Goal: Task Accomplishment & Management: Use online tool/utility

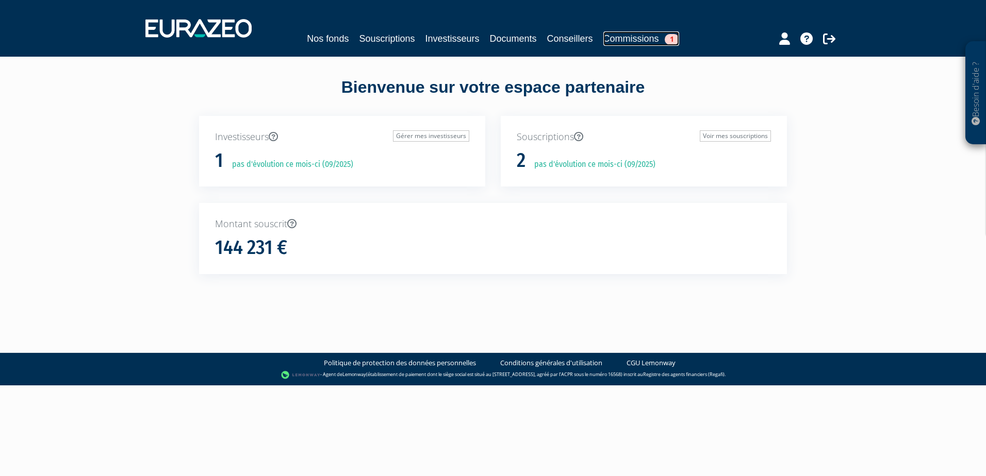
click at [645, 40] on link "Commissions 1" at bounding box center [641, 38] width 76 height 14
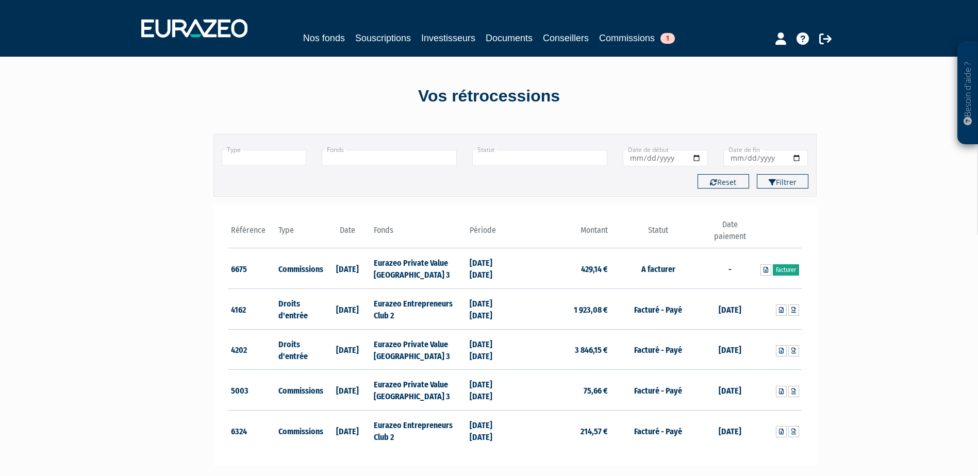
click at [792, 271] on link "Facturer" at bounding box center [786, 269] width 26 height 11
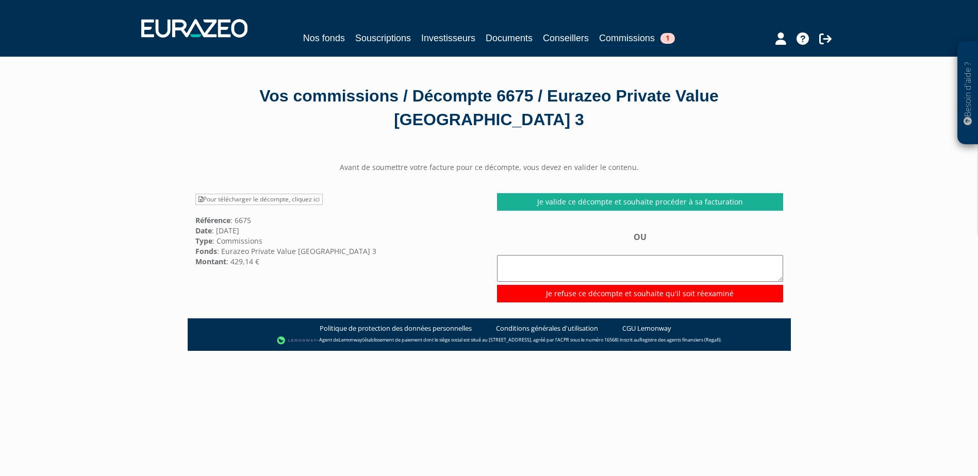
drag, startPoint x: 763, startPoint y: 236, endPoint x: 754, endPoint y: 224, distance: 15.2
drag, startPoint x: 754, startPoint y: 224, endPoint x: 731, endPoint y: 198, distance: 34.7
click at [731, 198] on link "Je valide ce décompte et souhaite procéder à sa facturation" at bounding box center [640, 202] width 286 height 18
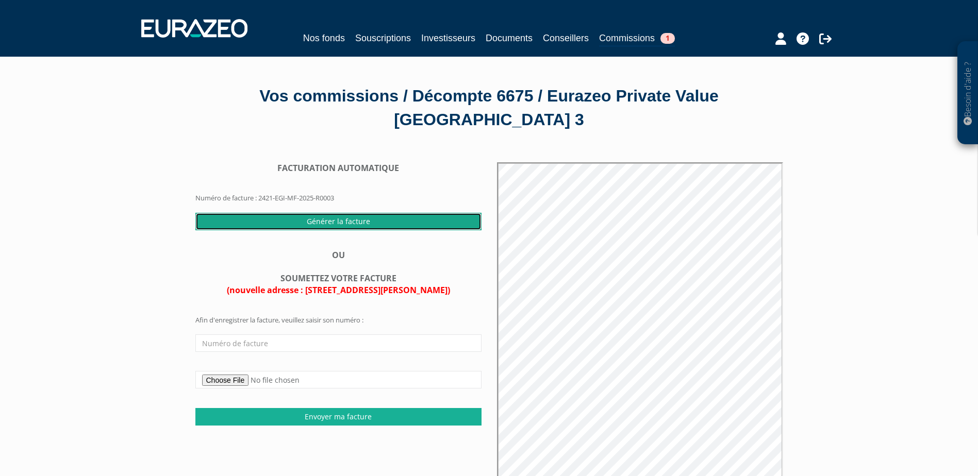
click at [267, 220] on input "Générer la facture" at bounding box center [338, 222] width 286 height 18
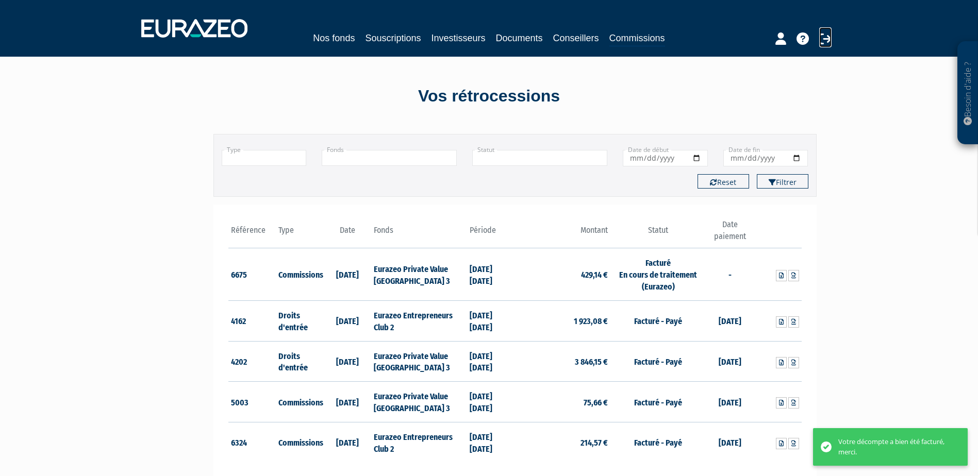
click at [829, 36] on icon at bounding box center [825, 38] width 12 height 12
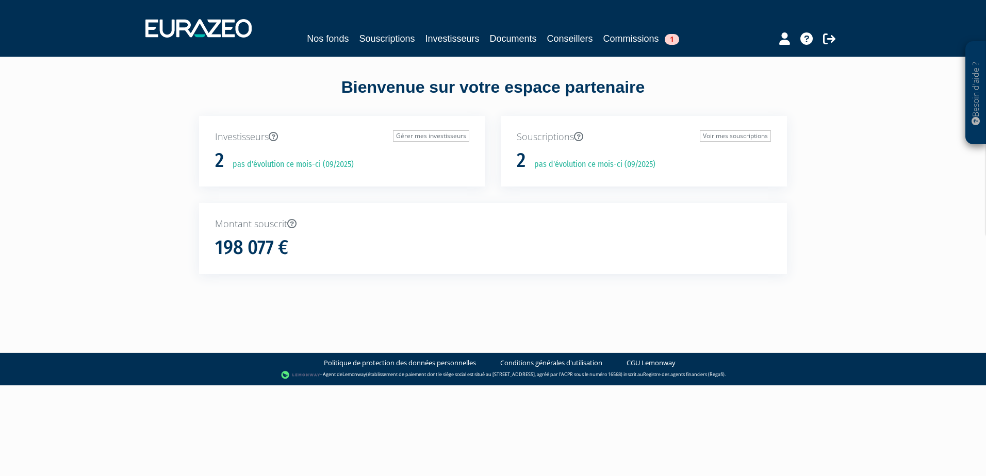
click at [825, 237] on div "Besoin d'aide ? × J'ai besoin d'aide Si vous avez une question à propos du fonc…" at bounding box center [493, 155] width 986 height 311
click at [659, 37] on link "Commissions 1" at bounding box center [641, 38] width 76 height 14
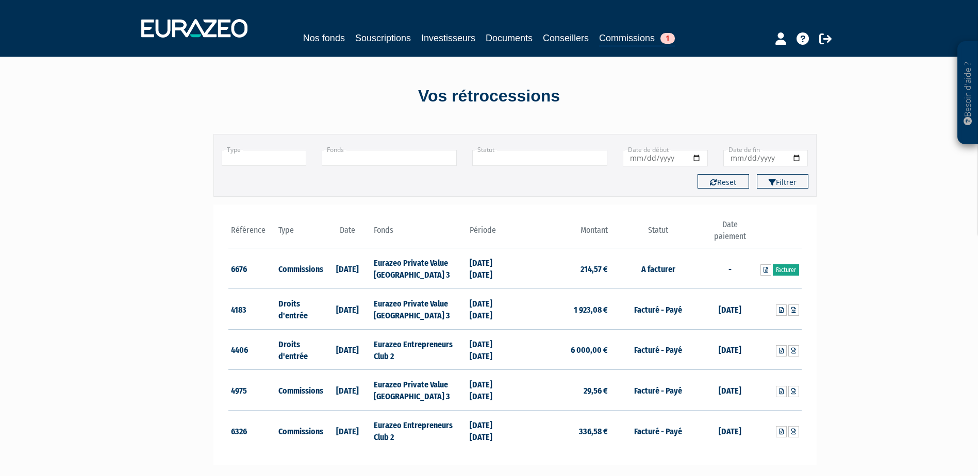
click at [790, 268] on link "Facturer" at bounding box center [786, 269] width 26 height 11
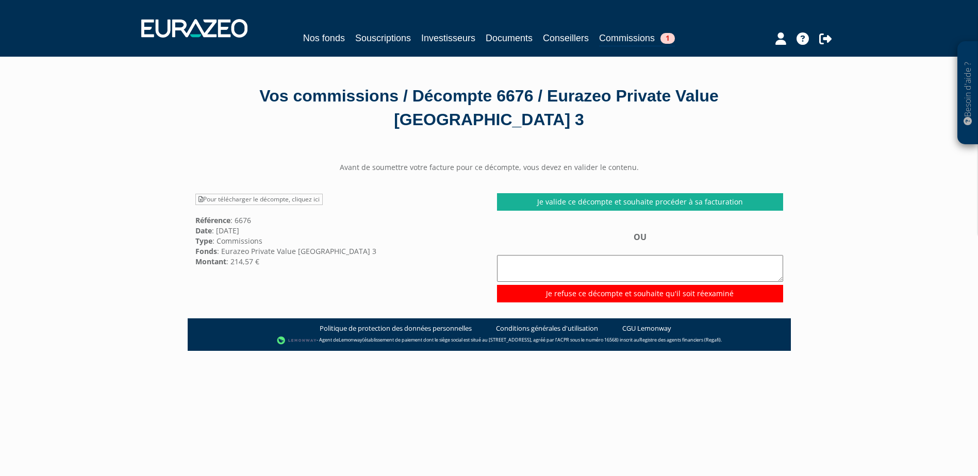
click at [720, 192] on div "Avant de soumettre votre facture pour ce décompte, vous devez en valider le con…" at bounding box center [489, 232] width 603 height 140
click at [724, 202] on link "Je valide ce décompte et souhaite procéder à sa facturation" at bounding box center [640, 202] width 286 height 18
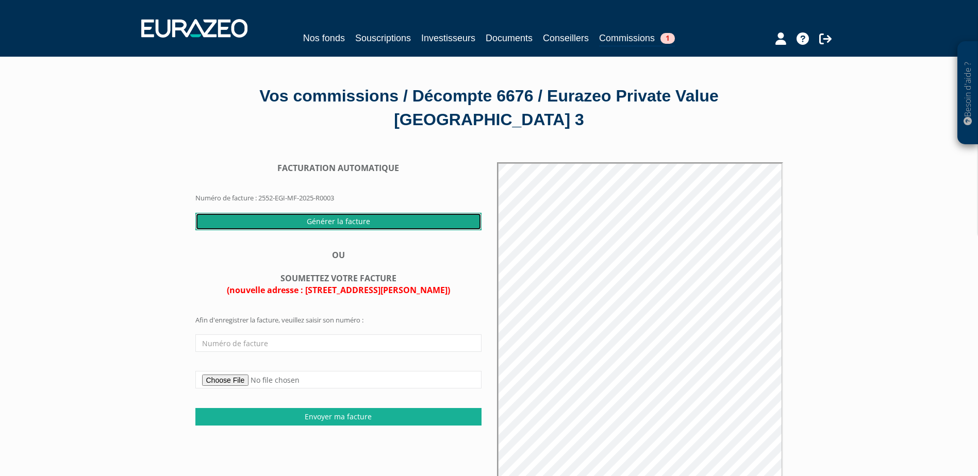
click at [328, 221] on input "Générer la facture" at bounding box center [338, 222] width 286 height 18
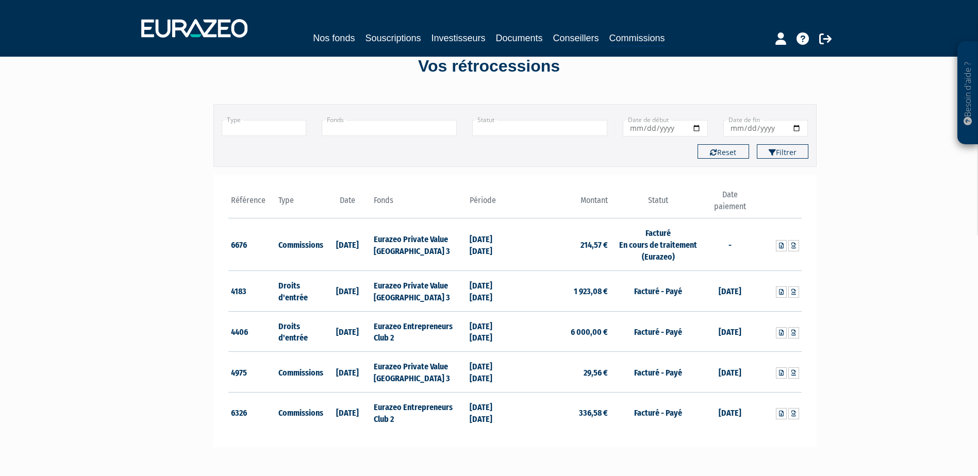
scroll to position [35, 0]
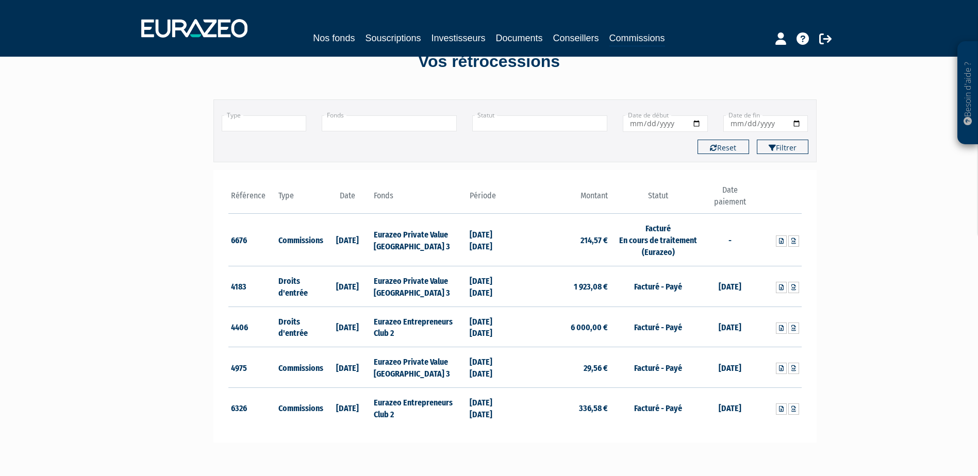
drag, startPoint x: 841, startPoint y: 170, endPoint x: 819, endPoint y: 179, distance: 24.0
click at [841, 170] on div "Besoin d'aide ? × J'ai besoin d'aide Si vous avez une question à propos du fonc…" at bounding box center [489, 265] width 978 height 600
